Goal: Check status: Check status

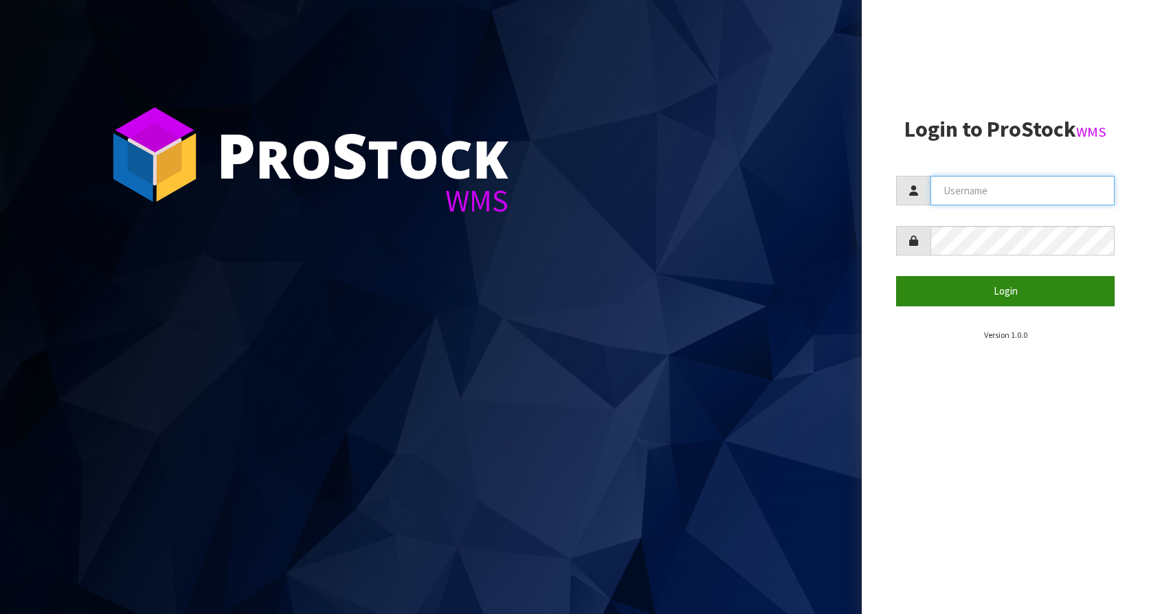
type input "KitchenAid"
click at [980, 300] on button "Login" at bounding box center [1005, 291] width 218 height 30
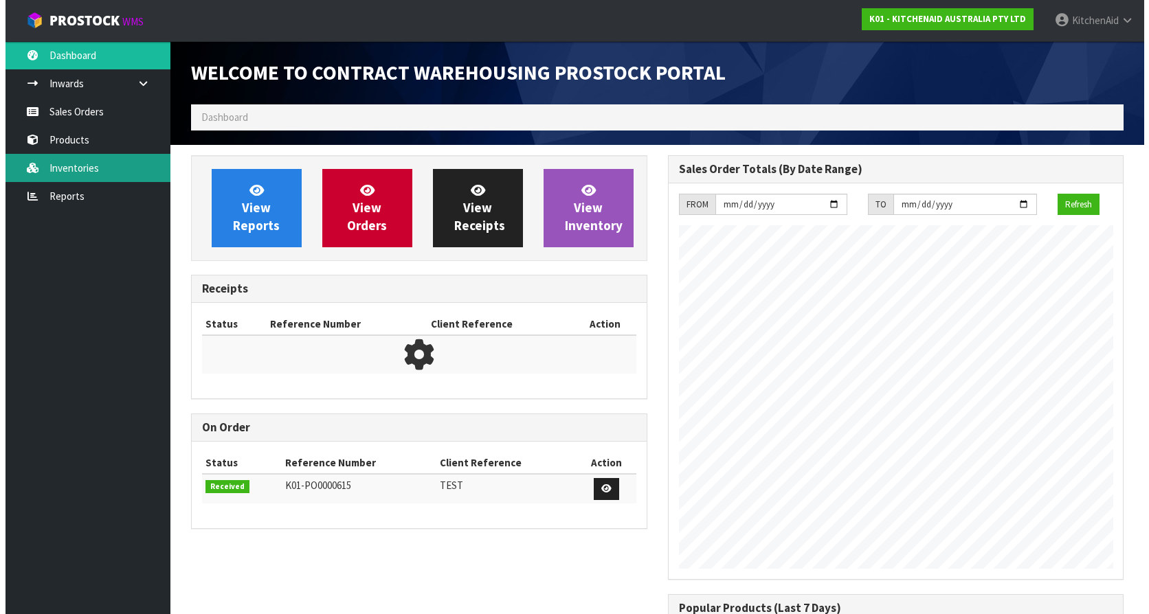
scroll to position [762, 476]
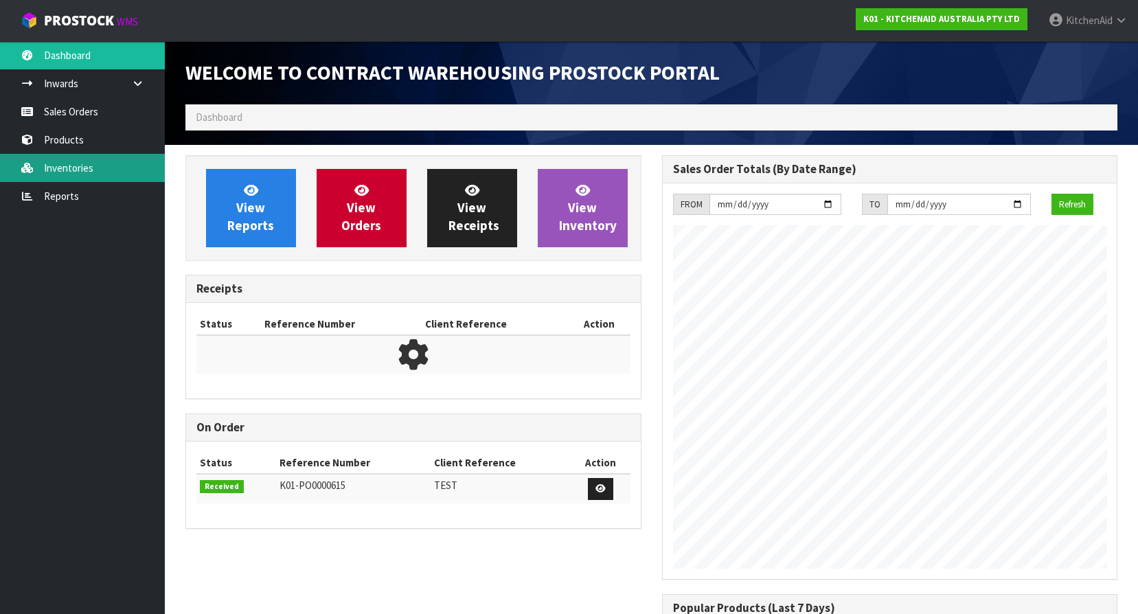
click at [76, 168] on link "Inventories" at bounding box center [82, 168] width 165 height 28
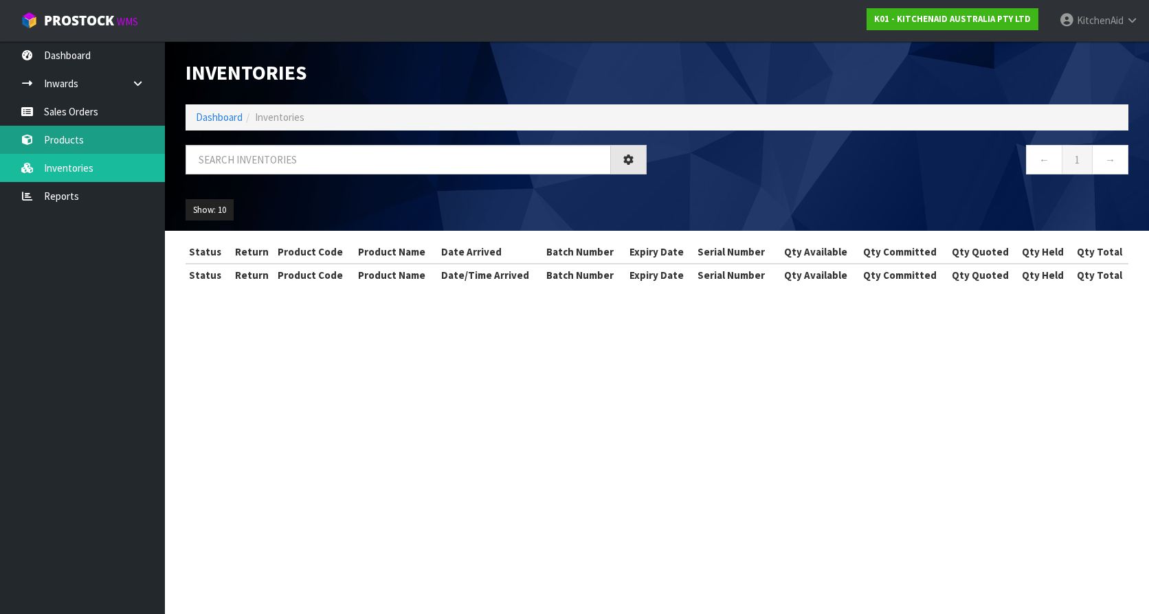
click at [100, 135] on link "Products" at bounding box center [82, 140] width 165 height 28
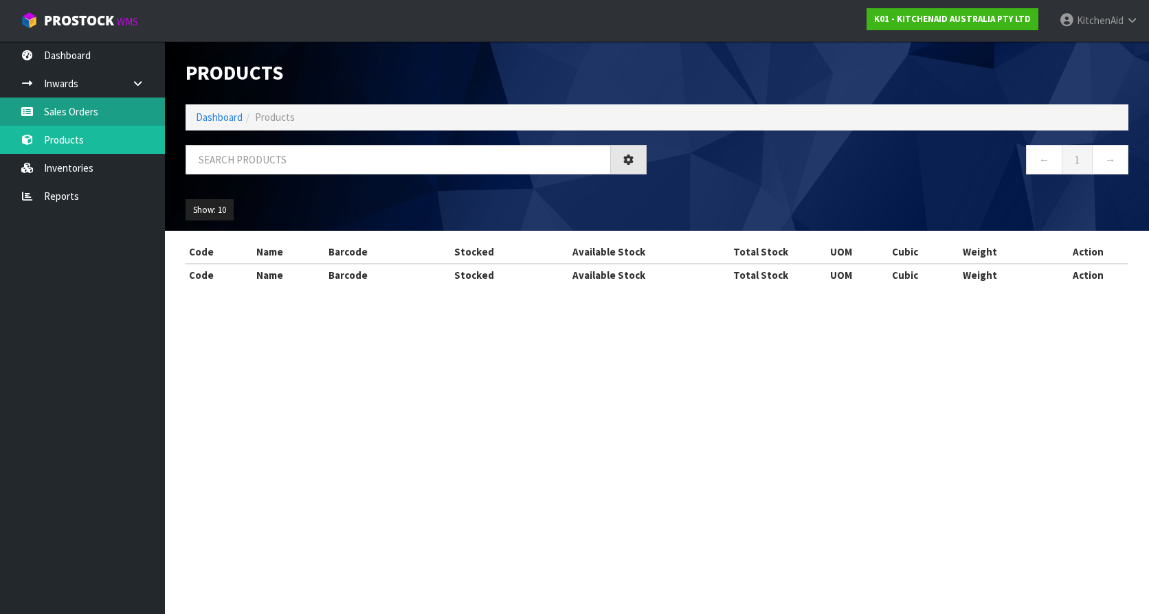
click at [91, 117] on link "Sales Orders" at bounding box center [82, 112] width 165 height 28
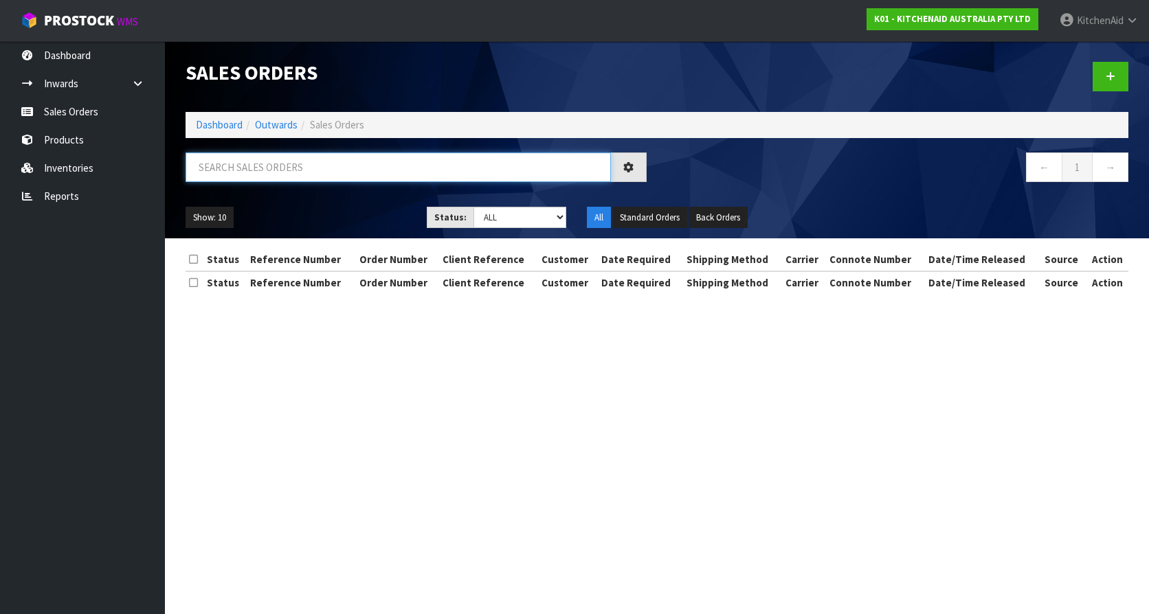
click at [254, 165] on input "text" at bounding box center [398, 168] width 425 height 30
paste input "WXD4601697"
paste input "63886449508715"
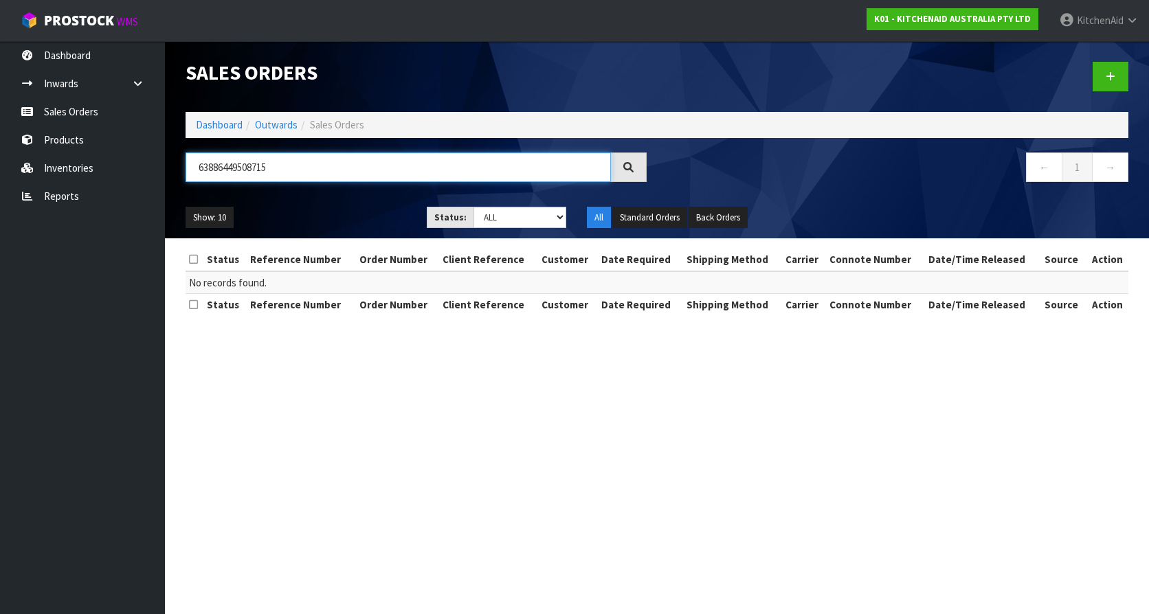
type input "63886449508715"
click at [293, 195] on div "63886449508715 ← 1 →" at bounding box center [656, 175] width 963 height 44
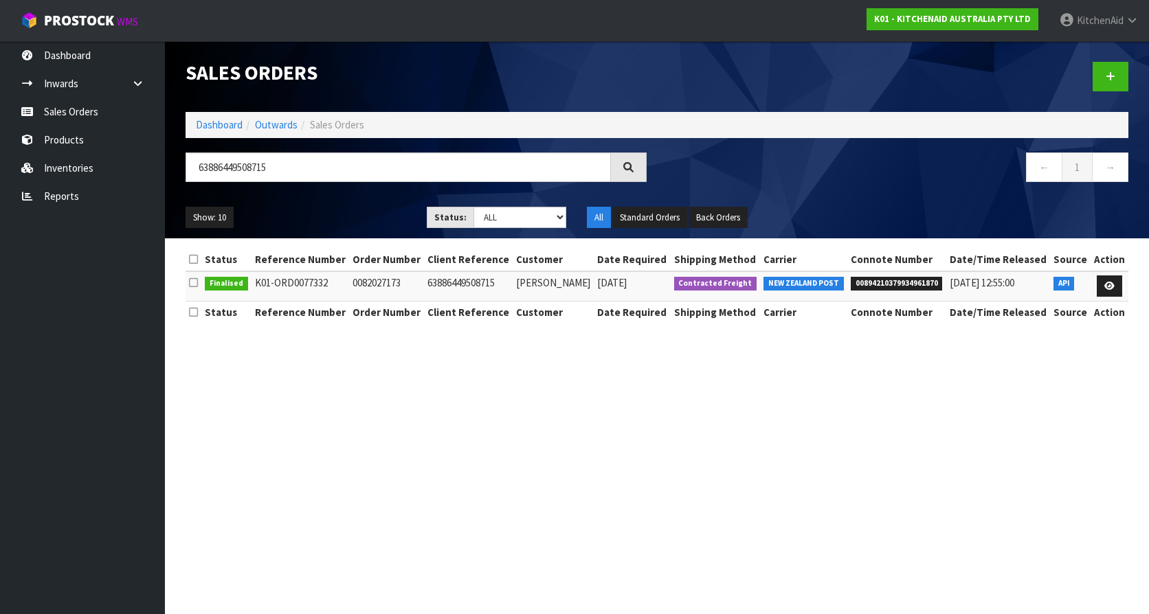
click at [503, 374] on section "Sales Orders Dashboard Outwards Sales Orders 63886449508715 ← 1 → Show: 10 5 10…" at bounding box center [574, 307] width 1149 height 614
click at [887, 284] on span "00894210379934961870" at bounding box center [897, 284] width 92 height 14
click at [886, 283] on span "00894210379934961870" at bounding box center [897, 284] width 92 height 14
